Goal: Transaction & Acquisition: Register for event/course

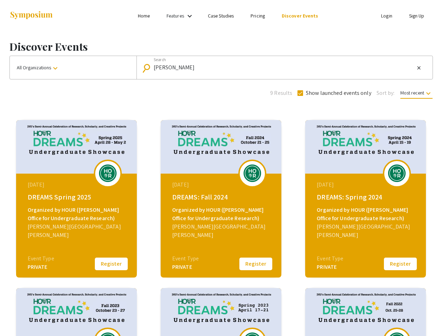
click at [181, 16] on link "Features" at bounding box center [176, 16] width 18 height 6
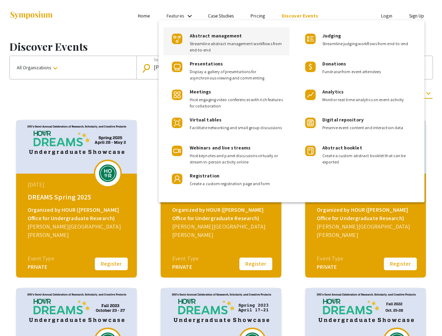
click at [73, 68] on div at bounding box center [221, 168] width 442 height 336
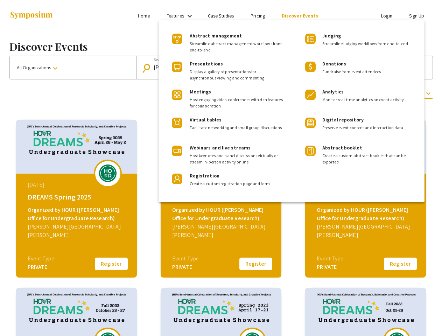
click at [283, 68] on input "[PERSON_NAME]" at bounding box center [284, 67] width 261 height 6
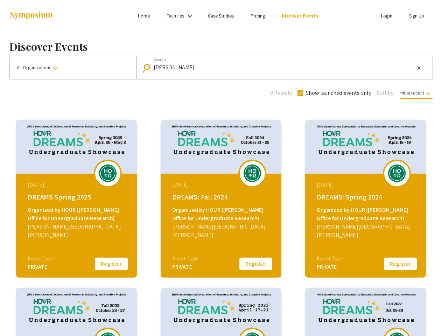
click at [419, 68] on mat-icon "close" at bounding box center [419, 68] width 6 height 6
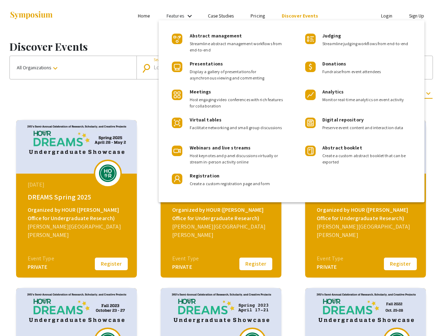
click at [334, 93] on span "Show launched events only" at bounding box center [338, 93] width 65 height 8
click at [300, 96] on input "Show launched events only" at bounding box center [300, 96] width 0 height 0
checkbox input "false"
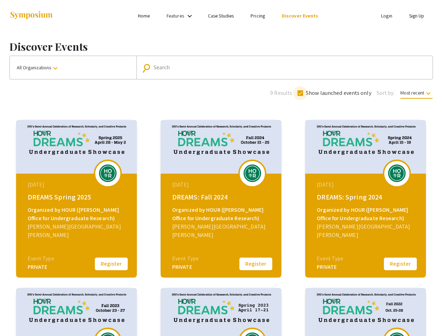
click at [416, 93] on span "Most recent keyboard_arrow_down" at bounding box center [417, 94] width 32 height 9
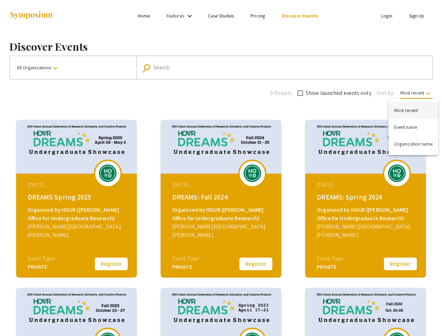
click at [111, 264] on div at bounding box center [221, 168] width 442 height 336
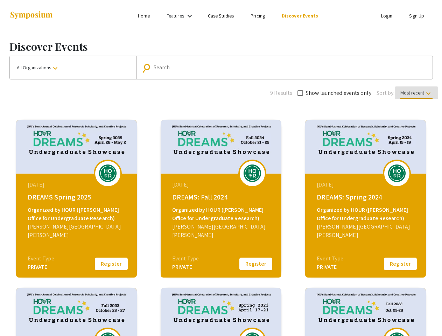
click at [256, 264] on button "Register" at bounding box center [255, 264] width 35 height 15
